Goal: Task Accomplishment & Management: Manage account settings

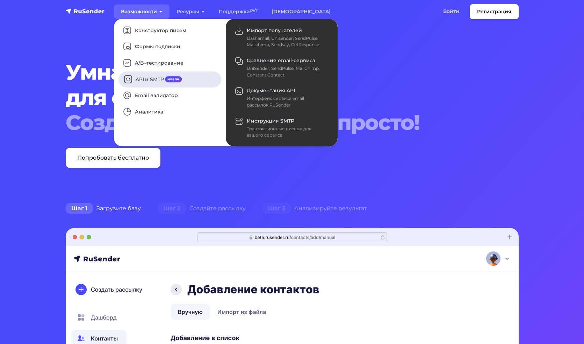
click at [158, 76] on link "API и SMTP новое" at bounding box center [170, 79] width 103 height 16
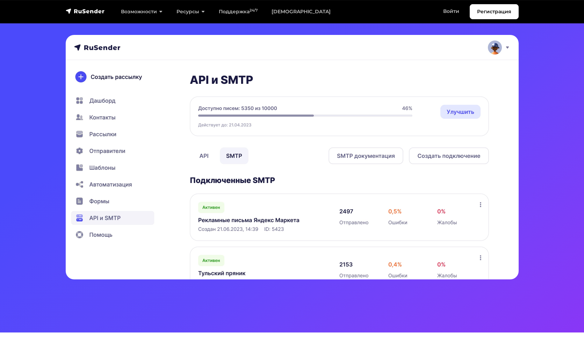
scroll to position [142, 0]
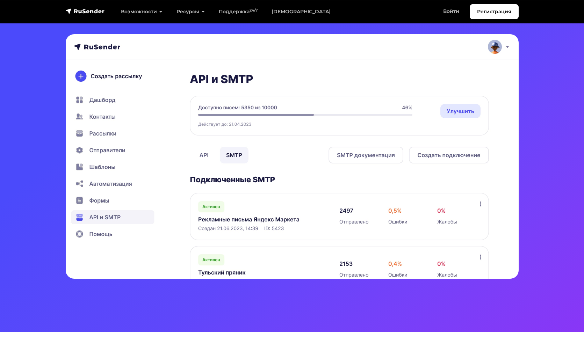
click at [207, 155] on img at bounding box center [292, 156] width 453 height 245
click at [200, 153] on img at bounding box center [292, 156] width 453 height 245
click at [201, 153] on img at bounding box center [292, 156] width 453 height 245
click at [230, 155] on img at bounding box center [292, 156] width 453 height 245
click at [363, 163] on img at bounding box center [292, 156] width 453 height 245
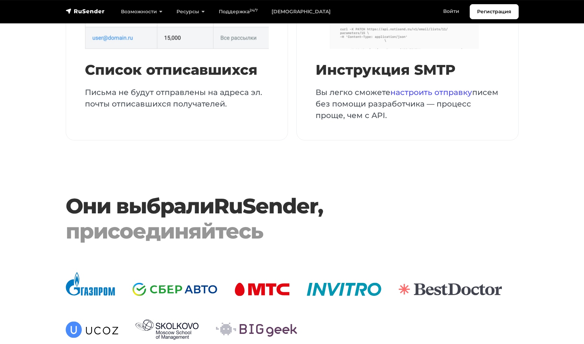
scroll to position [1469, 0]
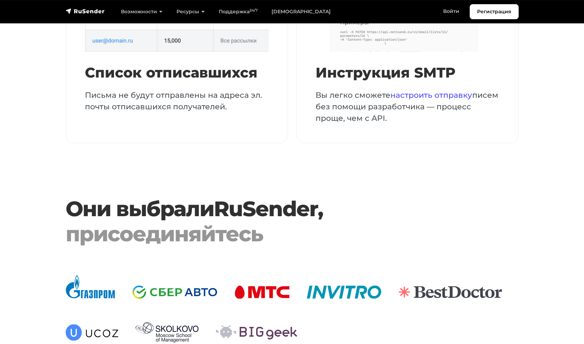
drag, startPoint x: 122, startPoint y: 263, endPoint x: 379, endPoint y: 0, distance: 367.7
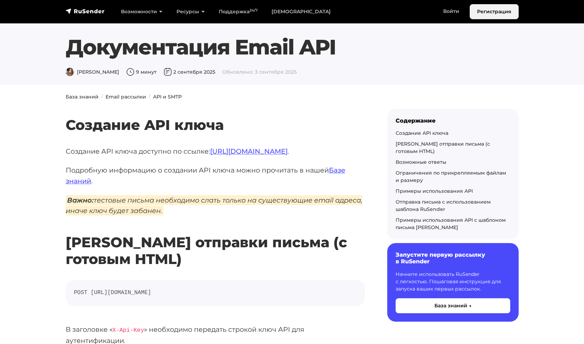
click at [492, 12] on link "Регистрация" at bounding box center [494, 11] width 49 height 15
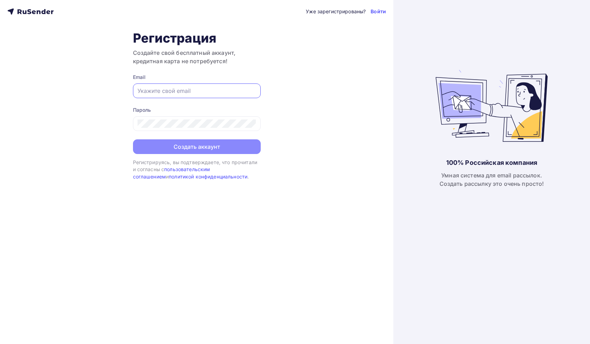
click at [208, 94] on input "text" at bounding box center [196, 91] width 119 height 8
type input "art.kushik@gmail.com"
drag, startPoint x: 313, startPoint y: 105, endPoint x: 319, endPoint y: 104, distance: 6.1
click at [319, 104] on div "Уже зарегистрированы? Войти Регистрация Создайте свой бесплатный аккаунт, креди…" at bounding box center [196, 172] width 393 height 344
click at [200, 189] on div "Уже зарегистрированы? Войти Регистрация Создайте свой бесплатный аккаунт, креди…" at bounding box center [196, 172] width 393 height 344
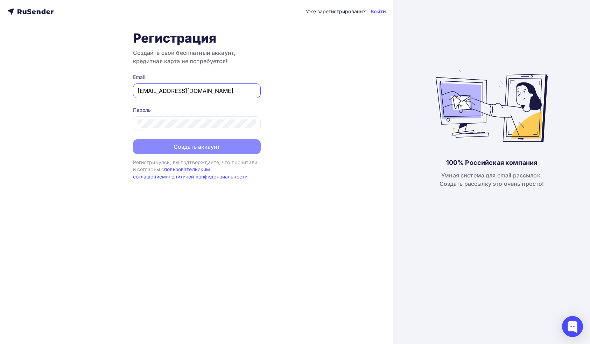
drag, startPoint x: 201, startPoint y: 90, endPoint x: 148, endPoint y: 81, distance: 53.8
click at [148, 81] on div "Email art.kushik@gmail.com" at bounding box center [197, 86] width 128 height 24
click at [133, 117] on div "Пароль" at bounding box center [197, 119] width 128 height 24
click at [119, 120] on div "Уже зарегистрированы? Войти Регистрация Создайте свой бесплатный аккаунт, креди…" at bounding box center [196, 172] width 393 height 344
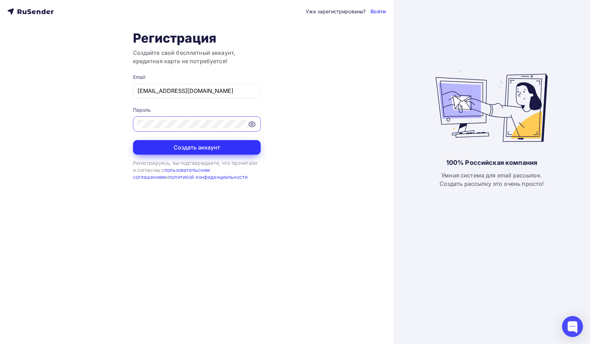
click at [234, 145] on button "Создать аккаунт" at bounding box center [197, 147] width 128 height 15
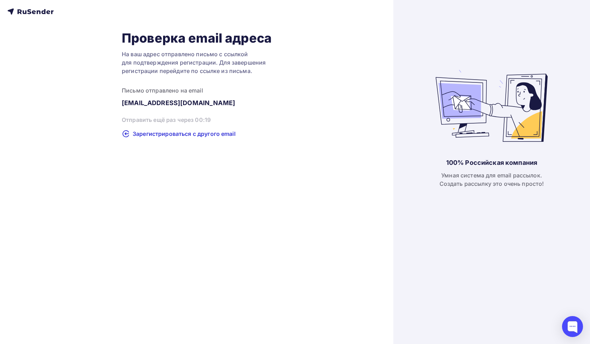
click at [300, 182] on div "Проверка email адреса На ваш адрес отправлено письмо с ссылкой для подтверждени…" at bounding box center [196, 172] width 393 height 344
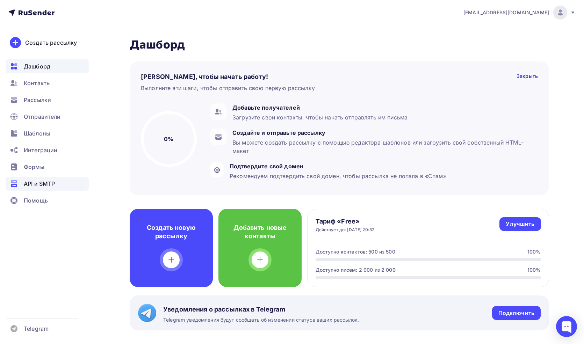
click at [39, 186] on span "API и SMTP" at bounding box center [39, 184] width 31 height 8
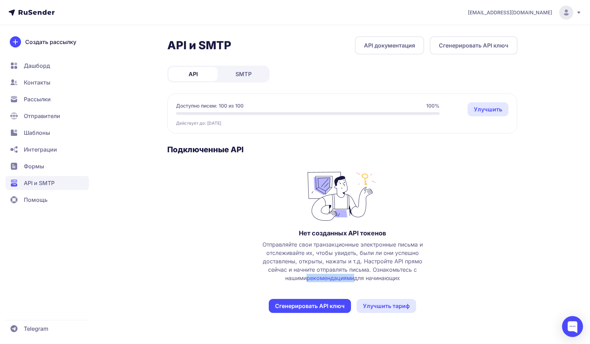
click at [315, 305] on button "Сгенерировать API ключ" at bounding box center [310, 306] width 82 height 14
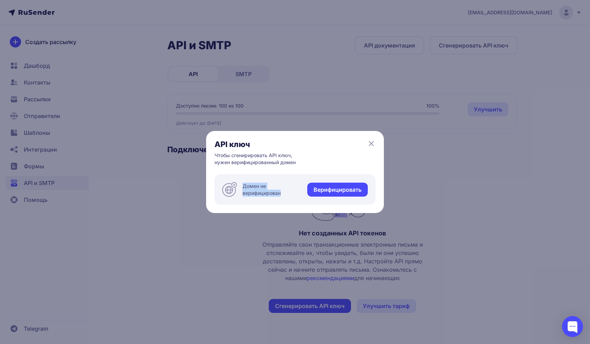
drag, startPoint x: 268, startPoint y: 180, endPoint x: 243, endPoint y: 210, distance: 38.8
click at [244, 210] on div "API ключ Чтобы сгенирировать API ключ, нужен верифицированный домен Домен не ве…" at bounding box center [295, 172] width 178 height 82
click at [226, 188] on icon at bounding box center [229, 189] width 15 height 15
click at [375, 138] on div "API ключ Чтобы сгенирировать API ключ, нужен верифицированный домен Домен не ве…" at bounding box center [295, 172] width 178 height 82
click at [372, 143] on icon at bounding box center [371, 144] width 8 height 8
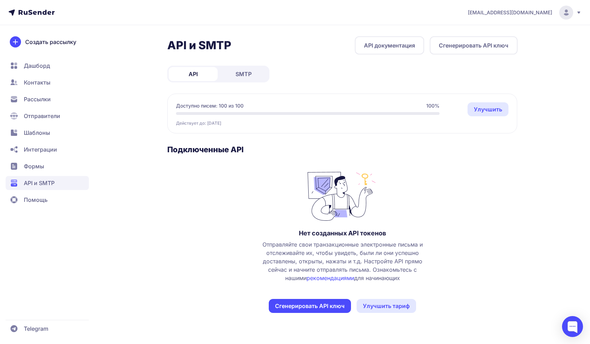
click at [284, 305] on button "Сгенерировать API ключ" at bounding box center [310, 306] width 82 height 14
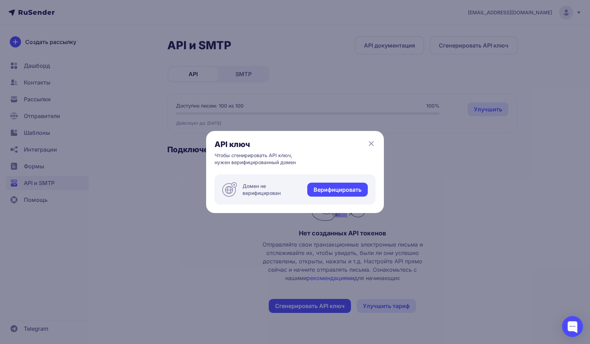
click at [322, 190] on link "Верифицировать" at bounding box center [337, 190] width 60 height 14
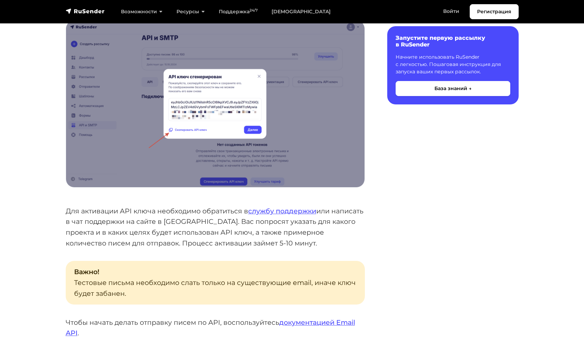
scroll to position [567, 0]
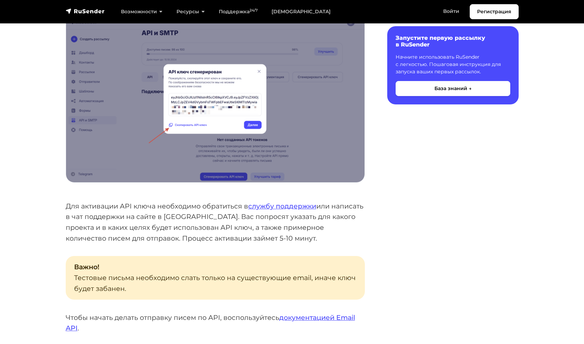
click at [421, 156] on div "Содержание Запустите первую рассылку в RuSender Начните использовать RuSender с…" at bounding box center [446, 4] width 154 height 925
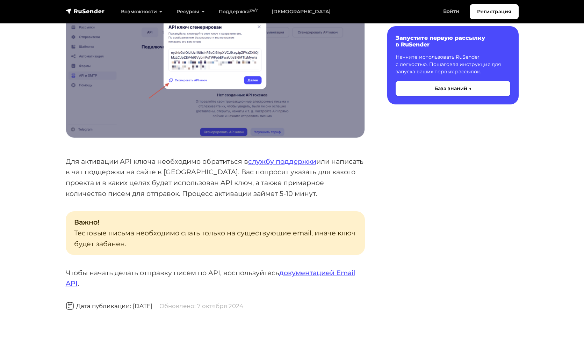
scroll to position [612, 0]
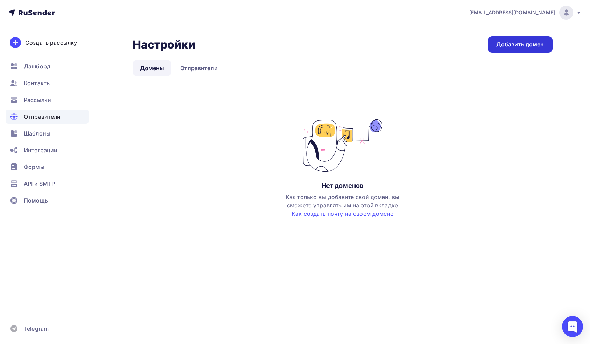
click at [504, 42] on div "Добавить домен" at bounding box center [520, 45] width 48 height 8
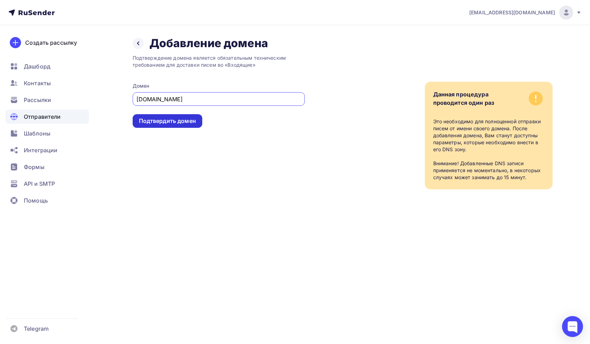
type input "[DOMAIN_NAME]"
click at [191, 127] on div "Подтвердить домен" at bounding box center [168, 121] width 70 height 14
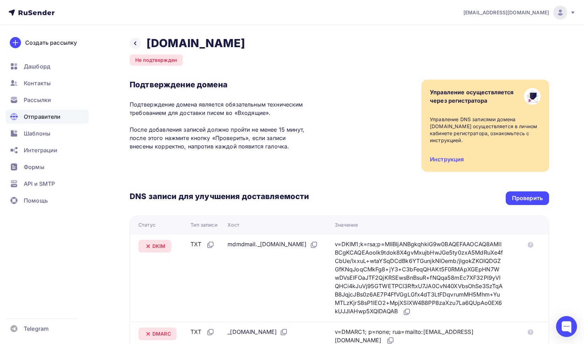
drag, startPoint x: 300, startPoint y: 148, endPoint x: 130, endPoint y: 129, distance: 170.6
click at [130, 129] on p "Подтверждение домена является обязательным техническим требованием для доставки…" at bounding box center [219, 125] width 179 height 50
click at [329, 148] on div "Подтверждение домена Подтверждение домена является обязательным техническим тре…" at bounding box center [340, 126] width 420 height 92
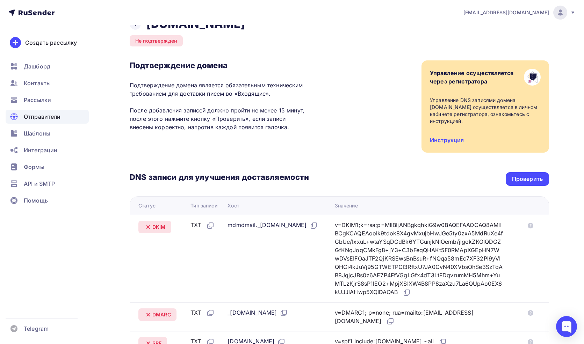
scroll to position [33, 0]
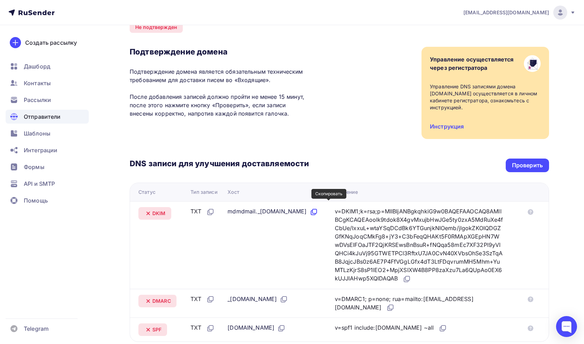
click at [318, 208] on icon at bounding box center [314, 212] width 8 height 8
click at [212, 208] on icon at bounding box center [210, 212] width 8 height 8
click at [317, 209] on icon at bounding box center [315, 211] width 4 height 4
click at [411, 275] on icon at bounding box center [407, 279] width 8 height 8
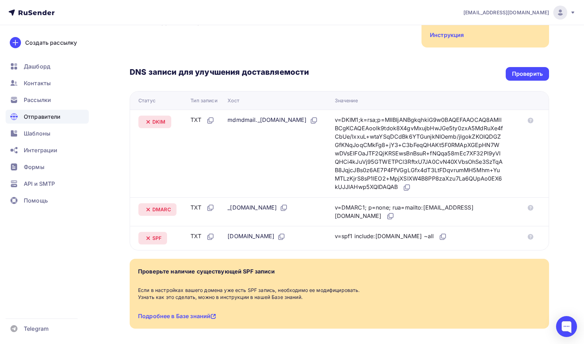
scroll to position [125, 0]
click at [286, 205] on icon at bounding box center [285, 207] width 4 height 4
click at [386, 212] on icon at bounding box center [390, 216] width 8 height 8
click at [277, 233] on icon at bounding box center [281, 237] width 8 height 8
click at [440, 235] on icon at bounding box center [442, 237] width 4 height 4
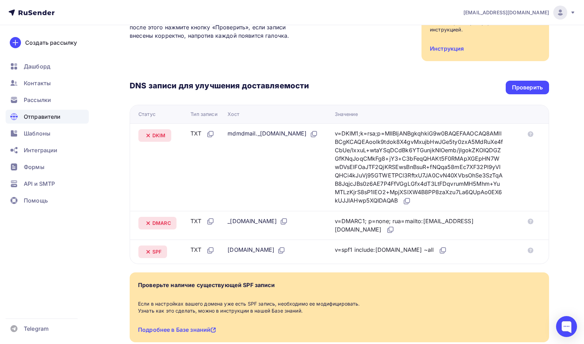
scroll to position [75, 0]
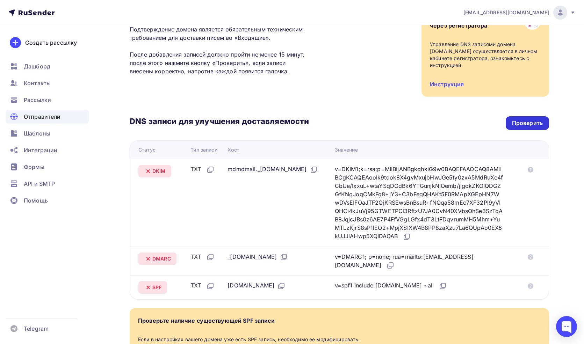
click at [507, 116] on div "Проверить" at bounding box center [527, 123] width 43 height 14
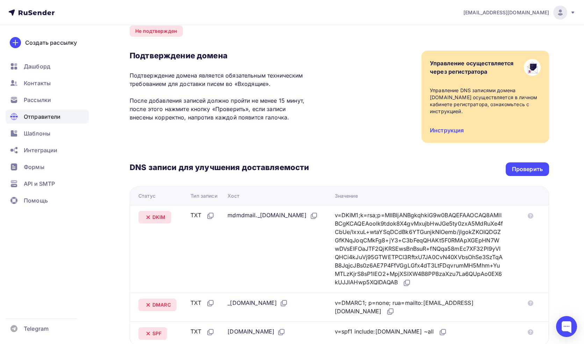
scroll to position [30, 0]
